Goal: Transaction & Acquisition: Purchase product/service

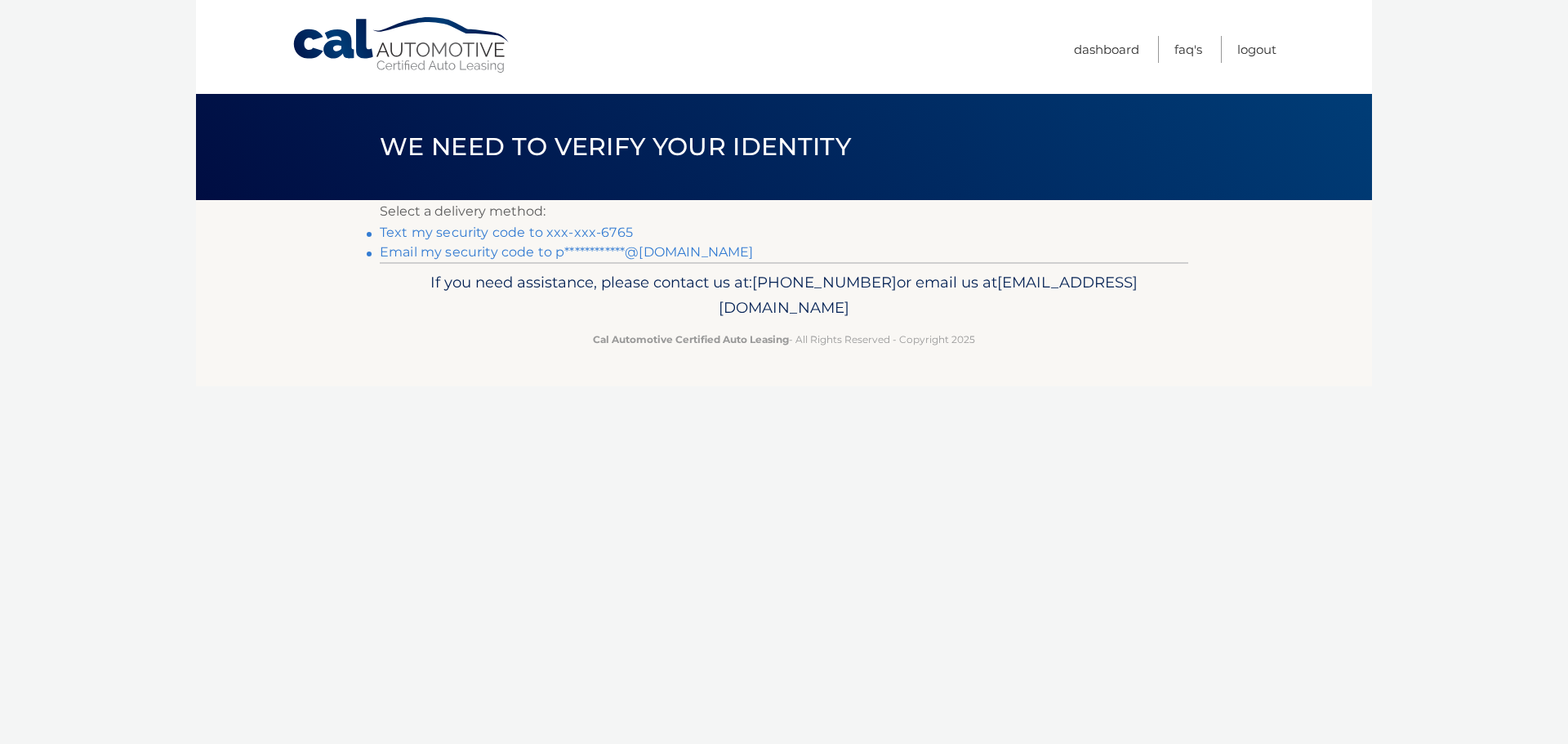
click at [539, 231] on link "Text my security code to xxx-xxx-6765" at bounding box center [506, 232] width 253 height 16
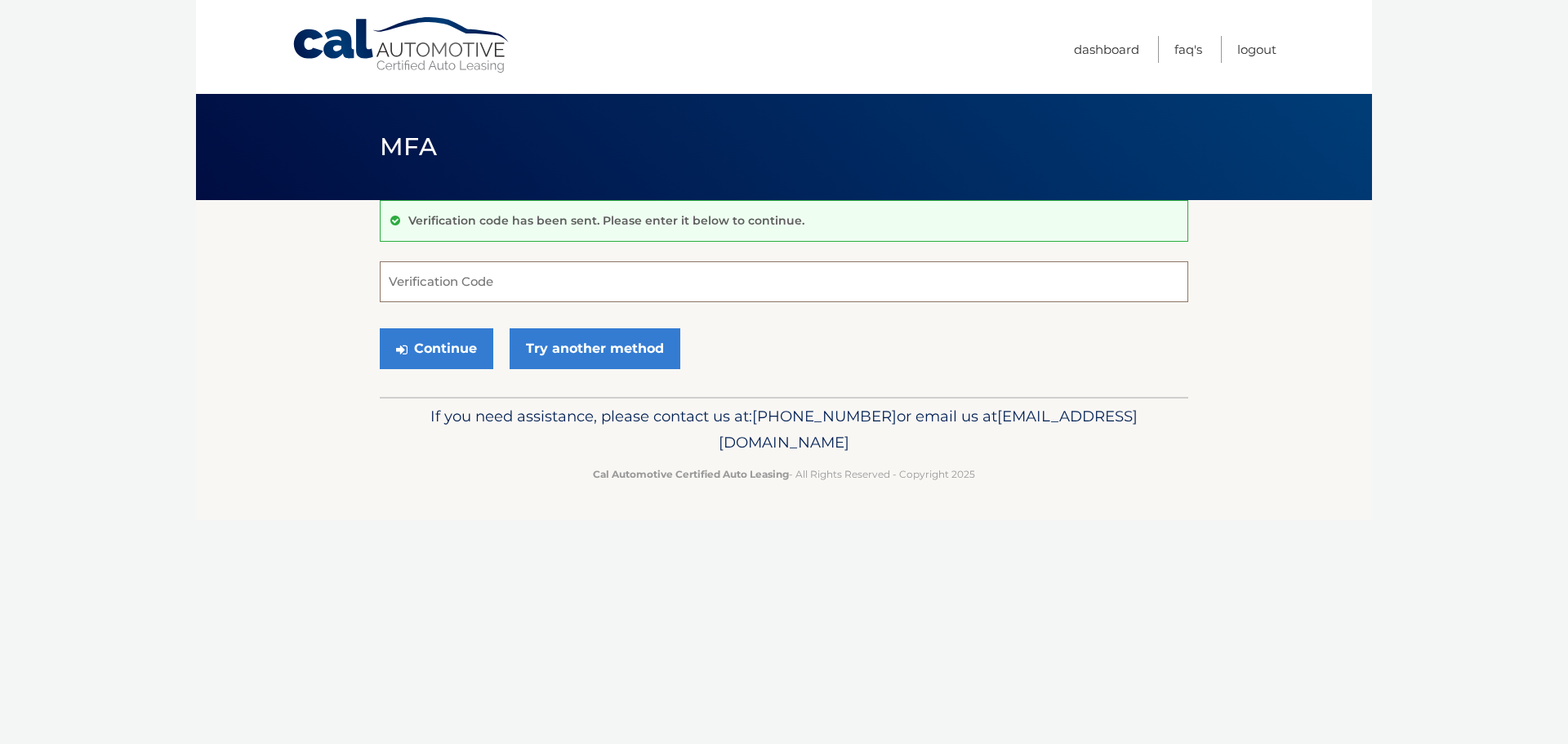
click at [467, 278] on input "Verification Code" at bounding box center [784, 282] width 808 height 40
click at [475, 274] on input "Verification Code" at bounding box center [784, 282] width 808 height 40
type input "972835"
click at [453, 333] on button "Continue" at bounding box center [437, 349] width 114 height 40
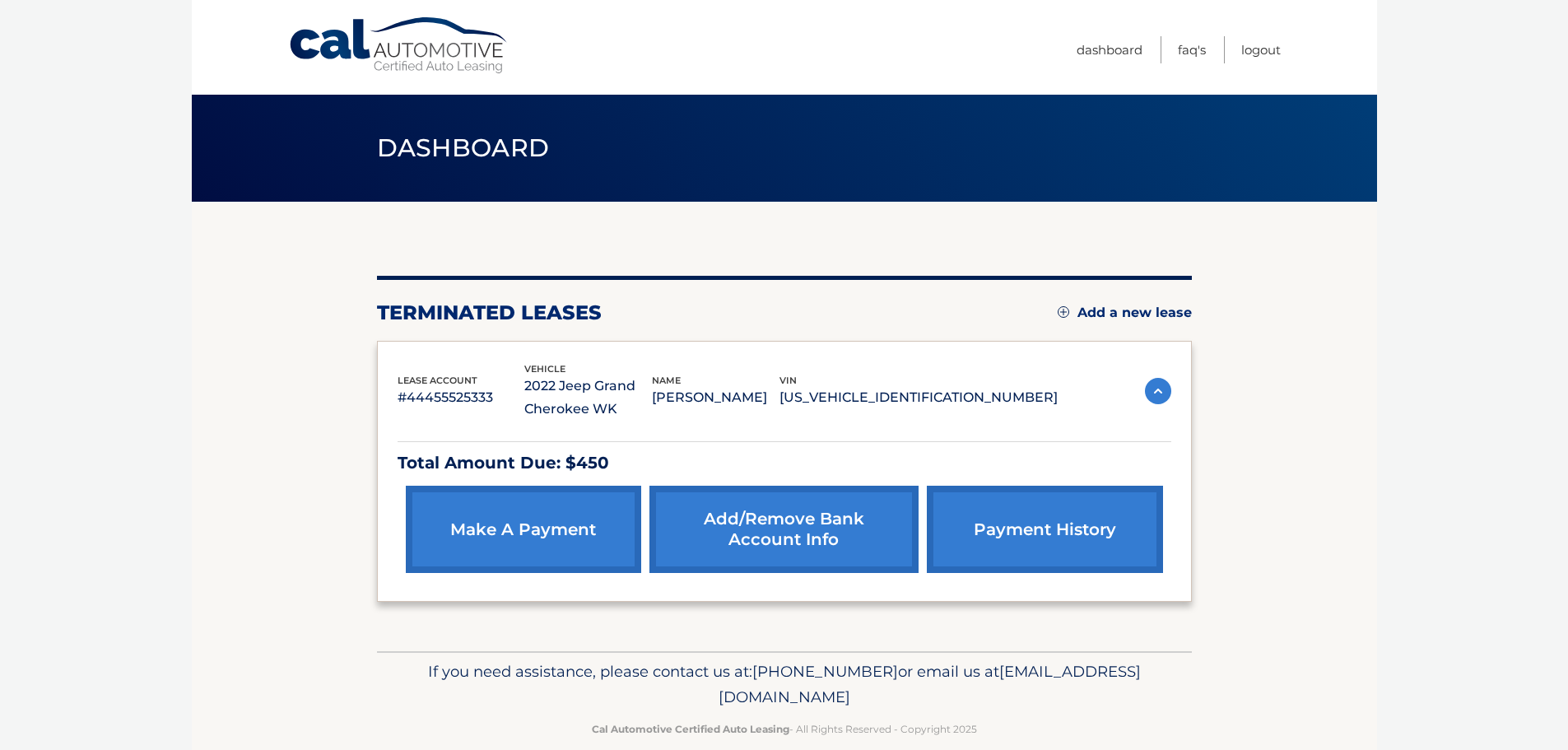
click at [513, 507] on link "make a payment" at bounding box center [524, 529] width 236 height 87
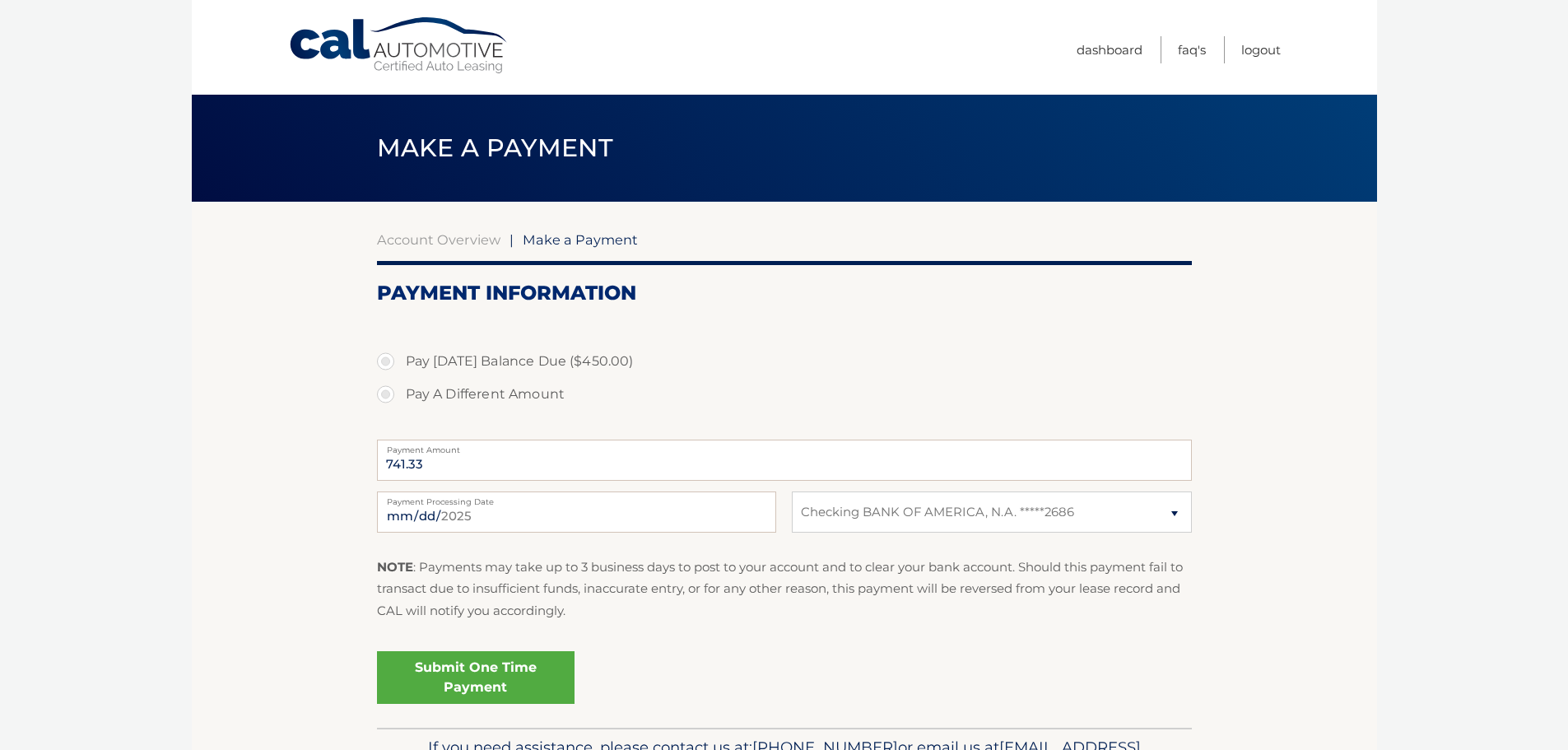
select select "MDkwOGUzNDQtYTFiOS00NzgzLThjMGItZjYwMGNkZDlkZmZk"
click at [384, 359] on label "Pay Today's Balance Due ($450.00)" at bounding box center [784, 362] width 815 height 33
click at [384, 359] on input "Pay Today's Balance Due ($450.00)" at bounding box center [392, 358] width 17 height 26
radio input "true"
type input "450.00"
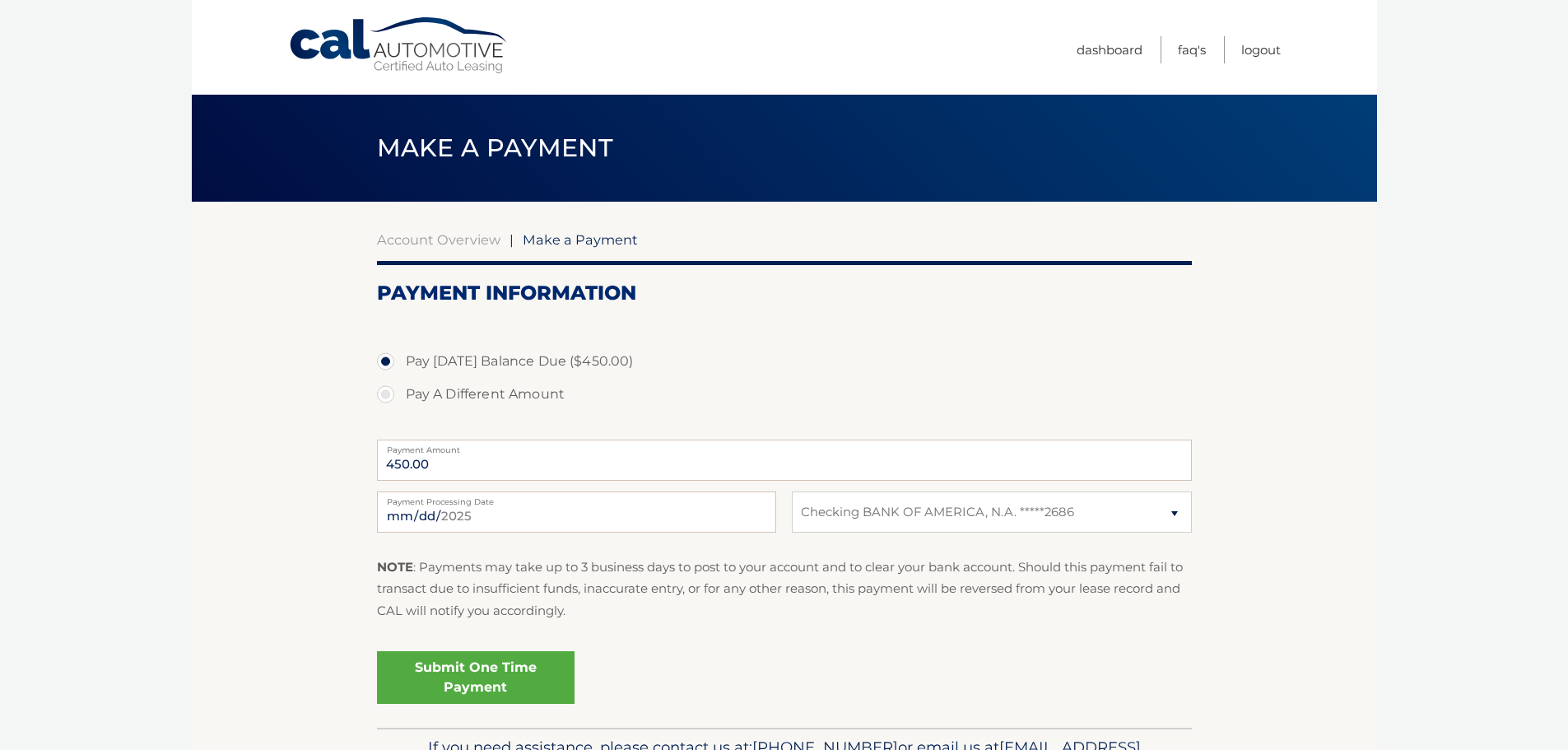
click at [249, 362] on section "Account Overview | Make a Payment Payment Information Pay Today's Balance Due (…" at bounding box center [784, 464] width 1185 height 526
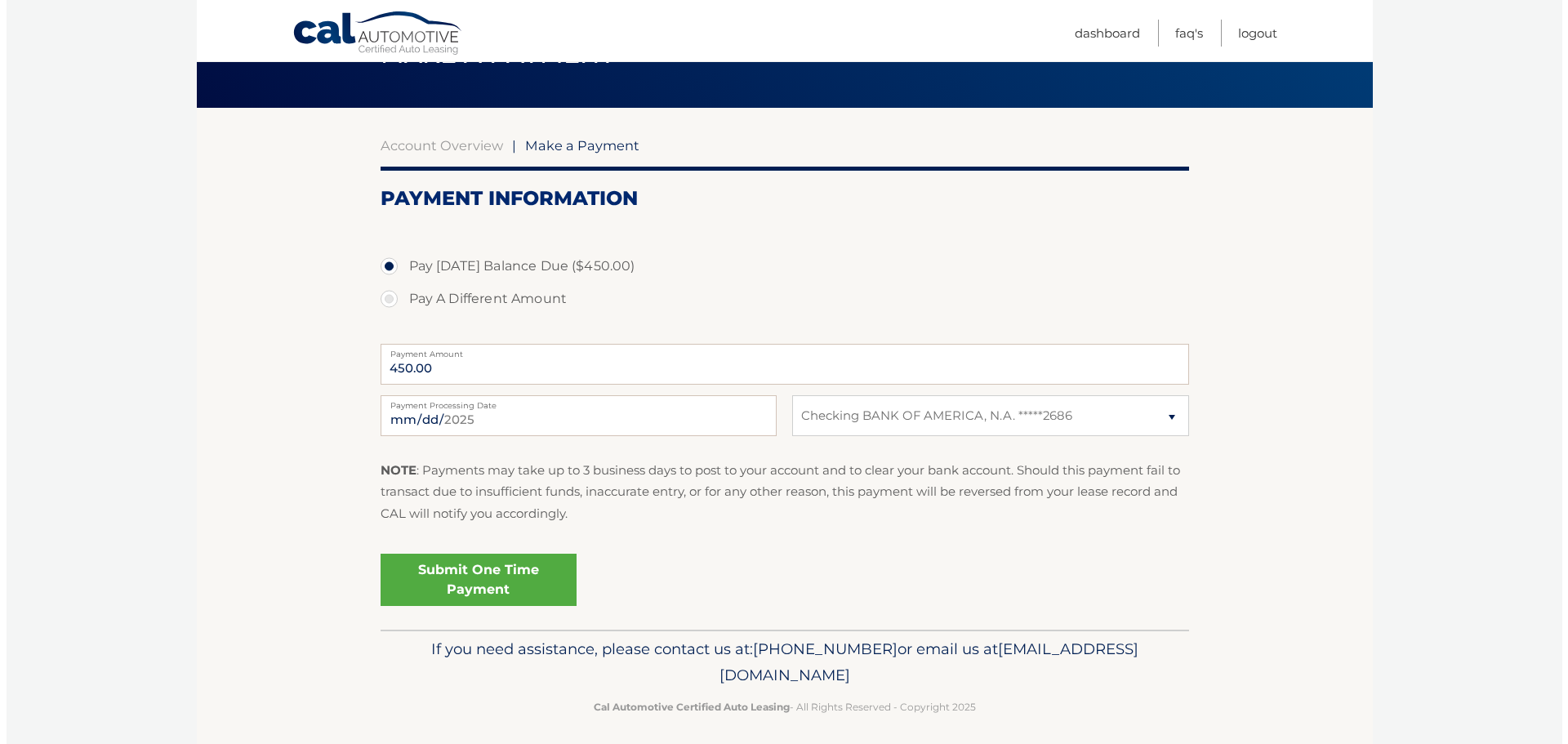
scroll to position [101, 0]
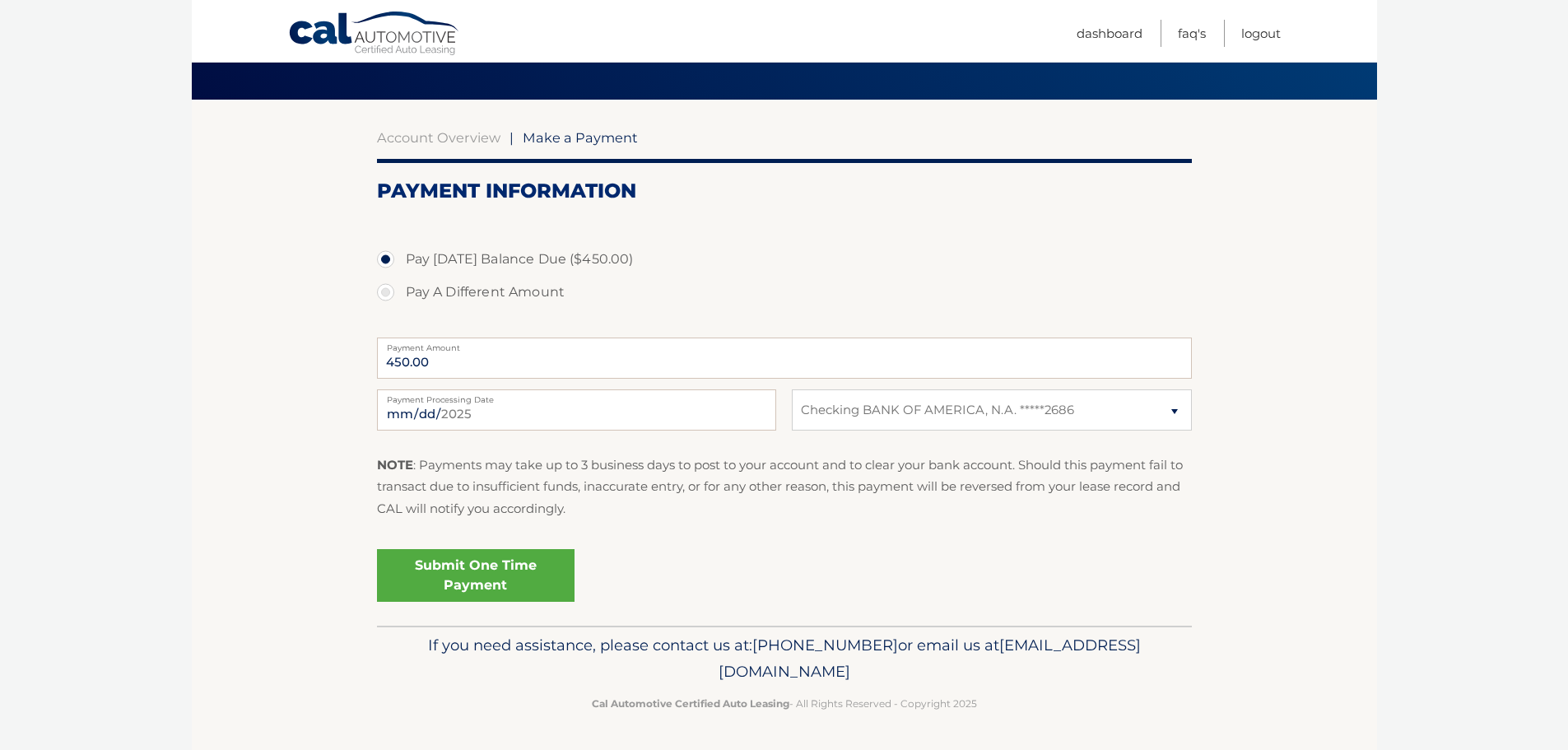
click at [513, 571] on link "Submit One Time Payment" at bounding box center [476, 575] width 198 height 53
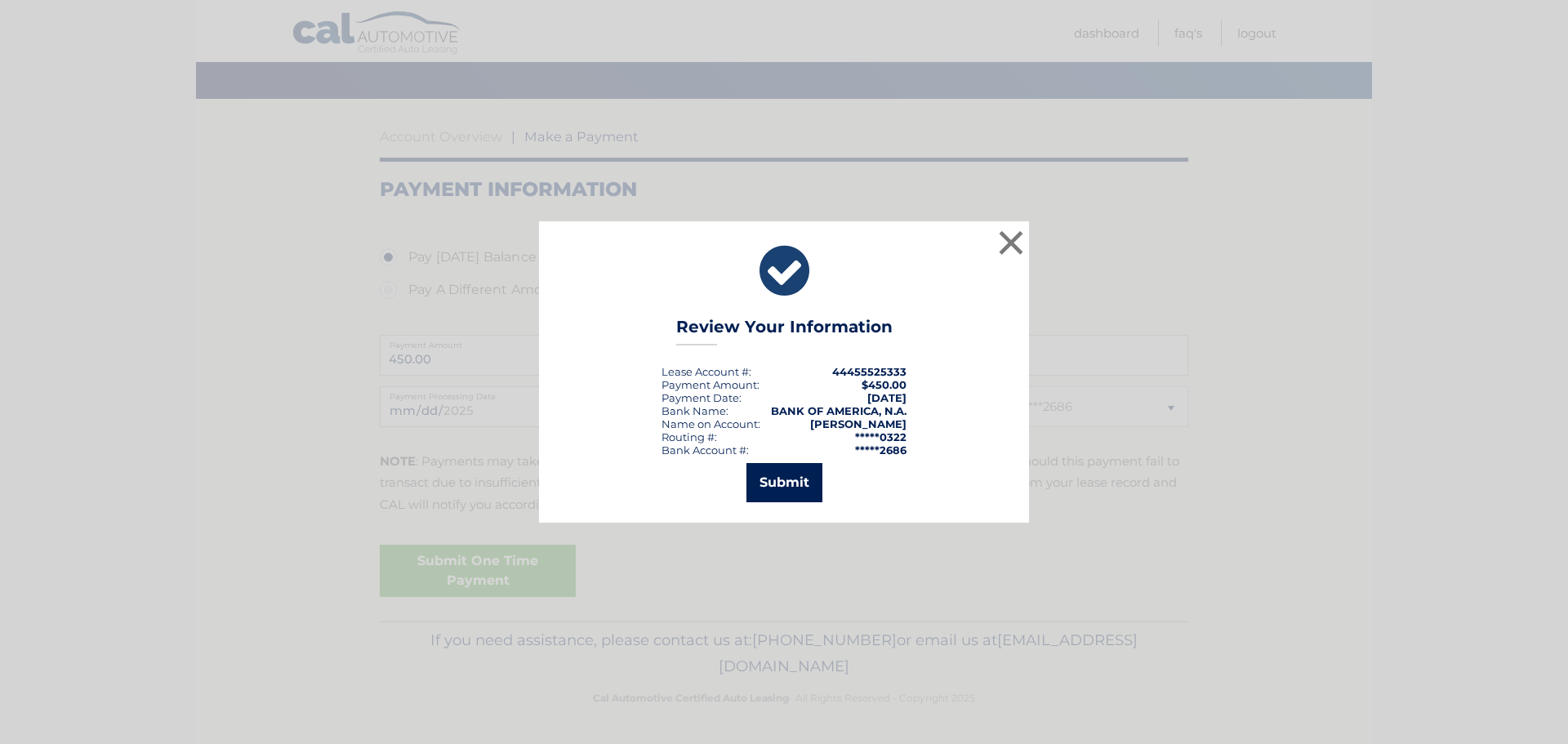
click at [789, 485] on button "Submit" at bounding box center [784, 483] width 76 height 39
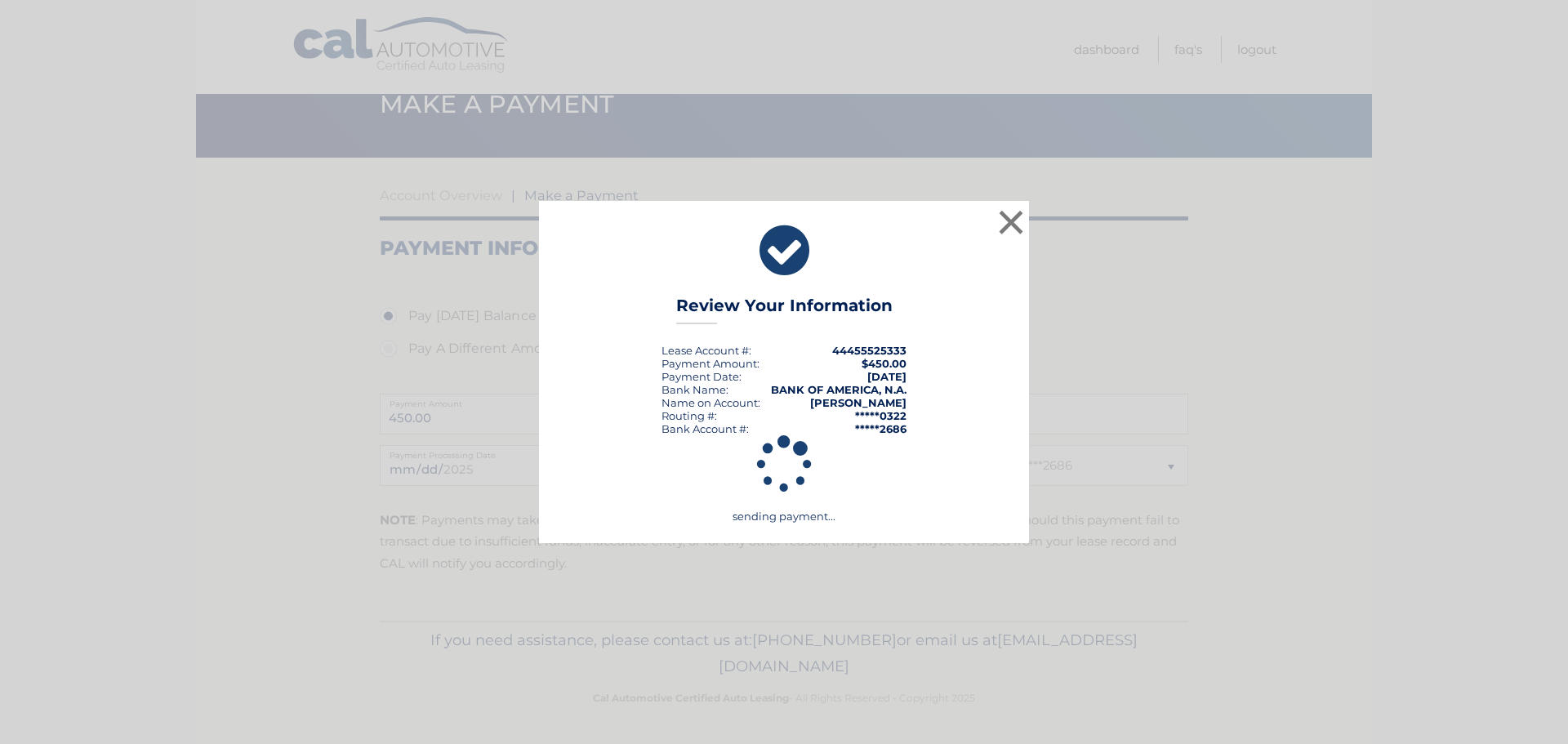
scroll to position [42, 0]
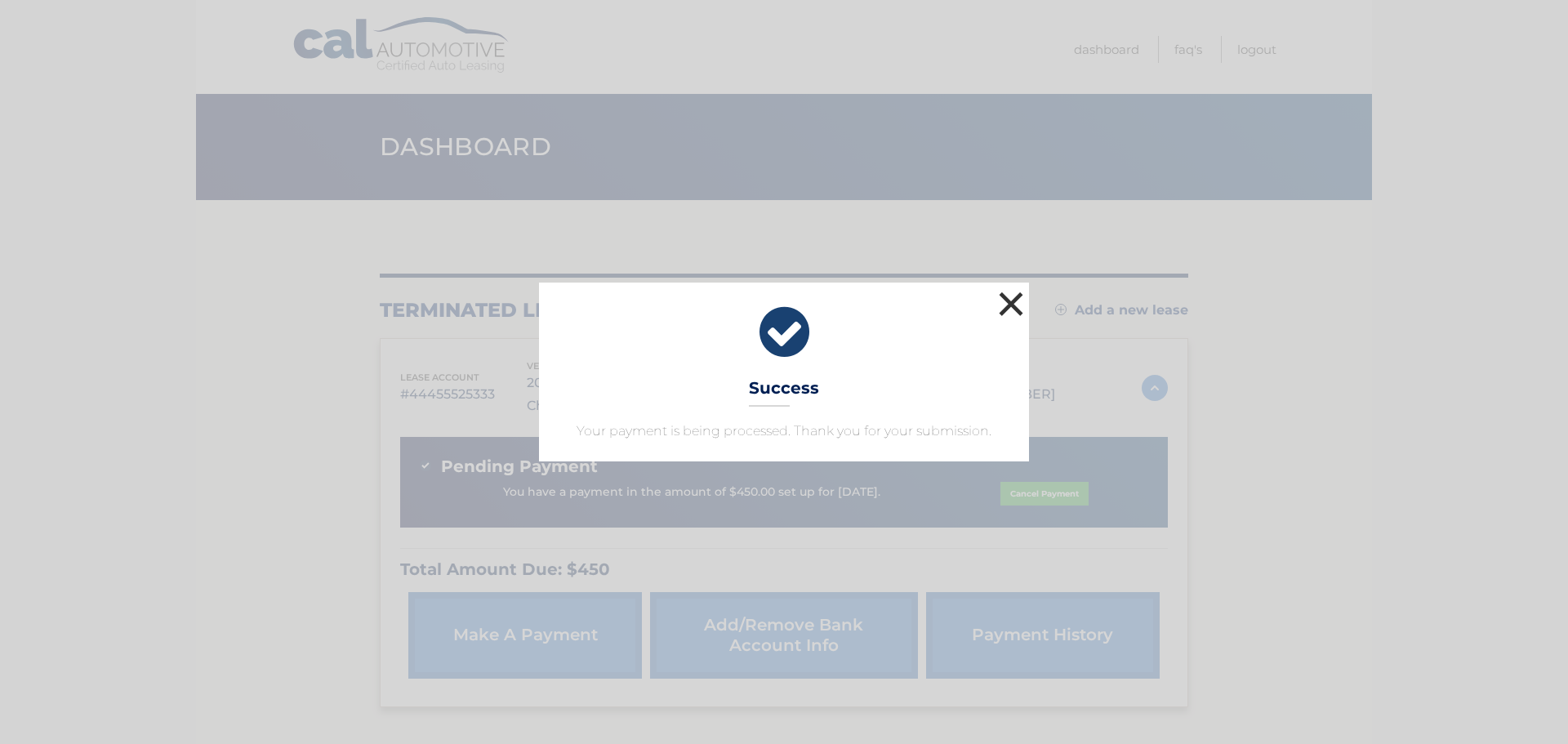
click at [1009, 298] on button "×" at bounding box center [1011, 304] width 33 height 33
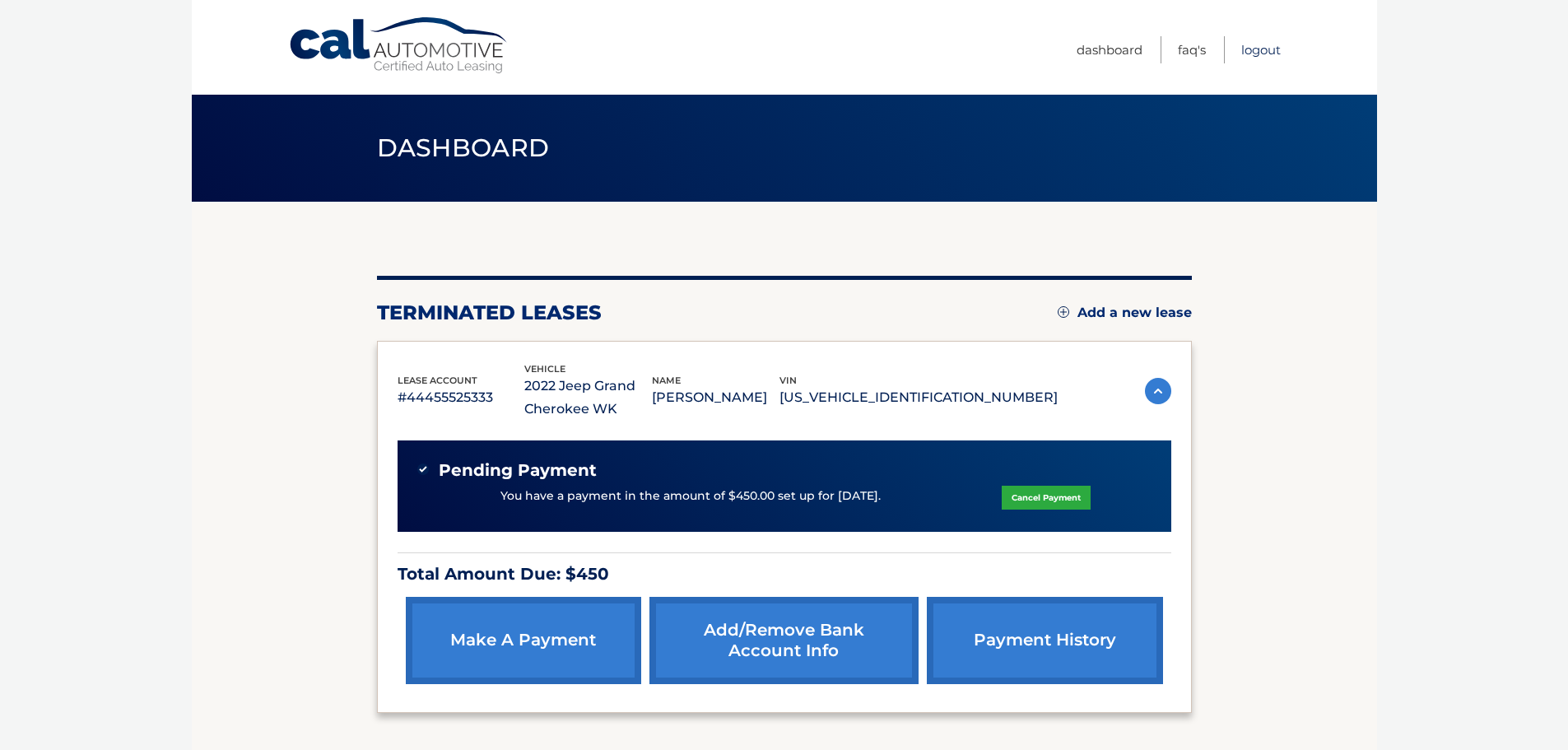
click at [1265, 51] on link "Logout" at bounding box center [1261, 49] width 40 height 27
